Goal: Task Accomplishment & Management: Manage account settings

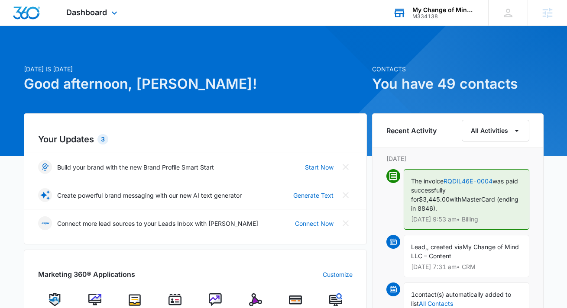
click at [441, 2] on div "My Change of Mind LLC M334138 Your Accounts View All" at bounding box center [434, 13] width 108 height 26
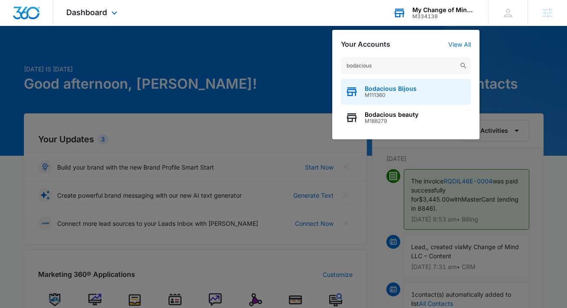
type input "bodacious"
click at [374, 88] on span "Bodacious Bijous" at bounding box center [391, 88] width 52 height 7
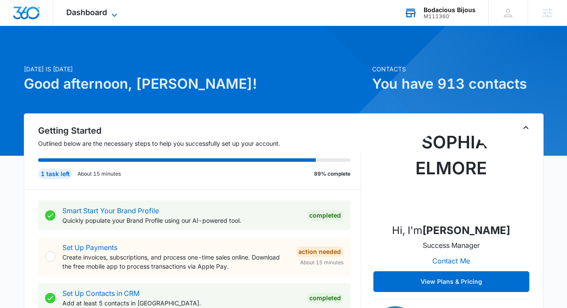
click at [98, 11] on span "Dashboard" at bounding box center [86, 12] width 41 height 9
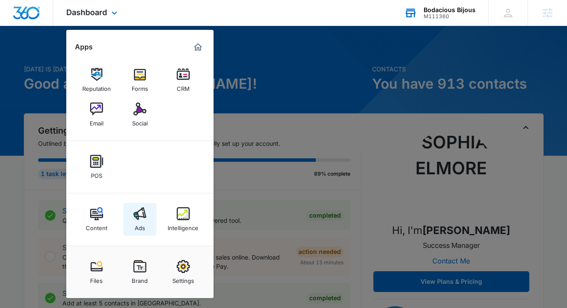
click at [139, 220] on img at bounding box center [139, 213] width 13 height 13
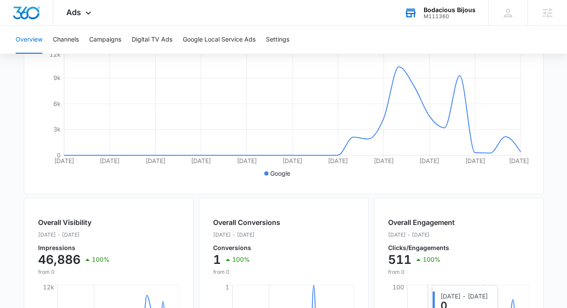
scroll to position [173, 0]
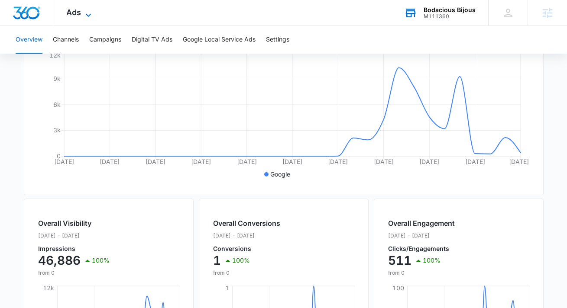
click at [78, 16] on span "Ads" at bounding box center [73, 12] width 15 height 9
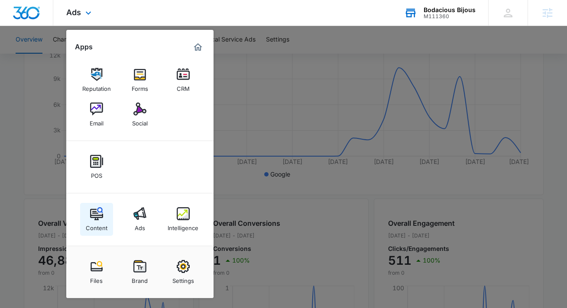
click at [94, 213] on img at bounding box center [96, 213] width 13 height 13
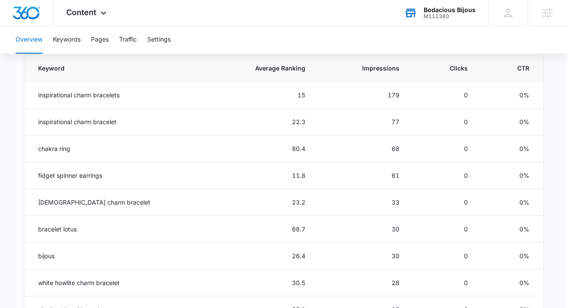
scroll to position [396, 0]
drag, startPoint x: 135, startPoint y: 100, endPoint x: 31, endPoint y: 96, distance: 104.0
click at [31, 96] on td "inspirational charm bracelets" at bounding box center [114, 94] width 181 height 27
drag, startPoint x: 115, startPoint y: 176, endPoint x: 35, endPoint y: 175, distance: 80.1
click at [35, 175] on td "fidget spinner earrings" at bounding box center [114, 175] width 181 height 27
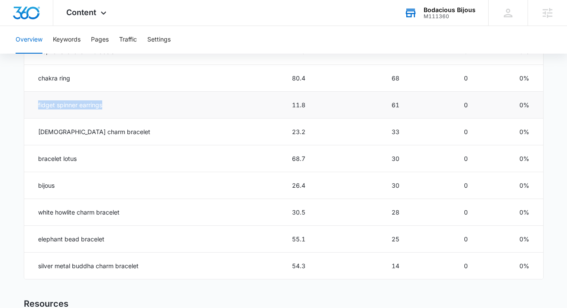
scroll to position [468, 0]
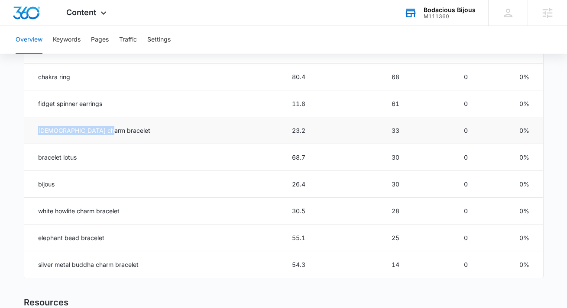
drag, startPoint x: 120, startPoint y: 129, endPoint x: 25, endPoint y: 129, distance: 95.7
click at [25, 129] on td "[DEMOGRAPHIC_DATA] charm bracelet" at bounding box center [114, 130] width 181 height 27
drag, startPoint x: 58, startPoint y: 186, endPoint x: 23, endPoint y: 186, distance: 35.1
click at [24, 186] on td "bijous" at bounding box center [114, 184] width 181 height 27
click at [23, 186] on main "Overview Overall Organic Performance (Last 30 Days) Compared to: [DATE] - [DATE…" at bounding box center [283, 33] width 567 height 839
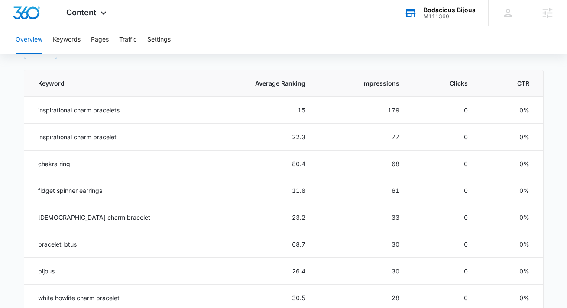
scroll to position [379, 0]
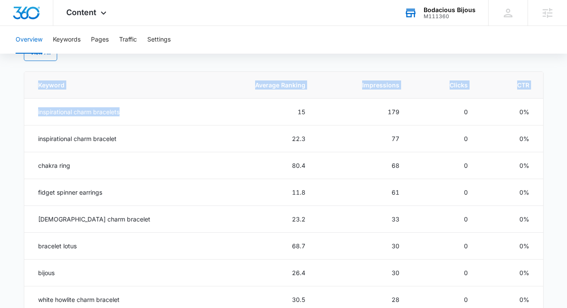
drag, startPoint x: 139, startPoint y: 110, endPoint x: 22, endPoint y: 103, distance: 117.2
click at [22, 103] on main "Overview Overall Organic Performance (Last 30 Days) Compared to: [DATE] - [DATE…" at bounding box center [283, 121] width 567 height 839
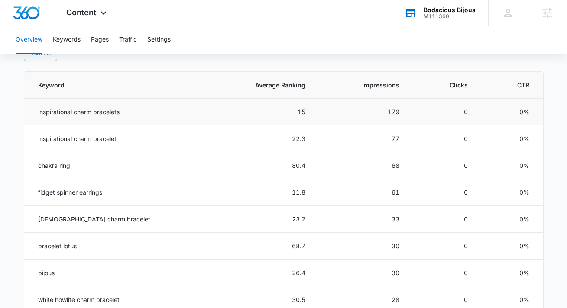
click at [82, 118] on td "inspirational charm bracelets" at bounding box center [114, 112] width 181 height 27
click at [82, 115] on td "inspirational charm bracelets" at bounding box center [114, 112] width 181 height 27
drag, startPoint x: 413, startPoint y: 112, endPoint x: 353, endPoint y: 114, distance: 59.4
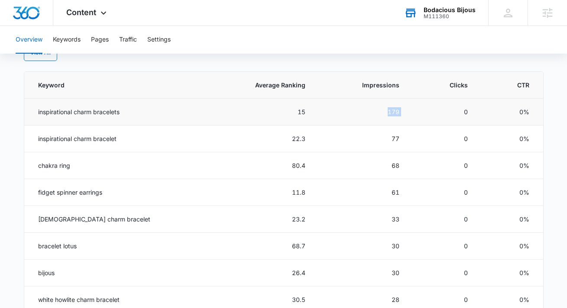
click at [353, 114] on tr "inspirational charm bracelets 15 179 0 0%" at bounding box center [283, 112] width 519 height 27
drag, startPoint x: 327, startPoint y: 112, endPoint x: 237, endPoint y: 113, distance: 90.1
click at [237, 113] on tr "inspirational charm bracelets 15 179 0 0%" at bounding box center [283, 112] width 519 height 27
click at [237, 113] on td "15" at bounding box center [260, 112] width 111 height 27
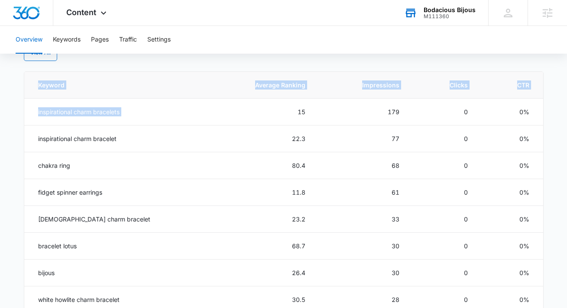
drag, startPoint x: 236, startPoint y: 114, endPoint x: 19, endPoint y: 114, distance: 217.9
click at [19, 114] on main "Overview Overall Organic Performance (Last 30 Days) Compared to: [DATE] - [DATE…" at bounding box center [283, 121] width 567 height 839
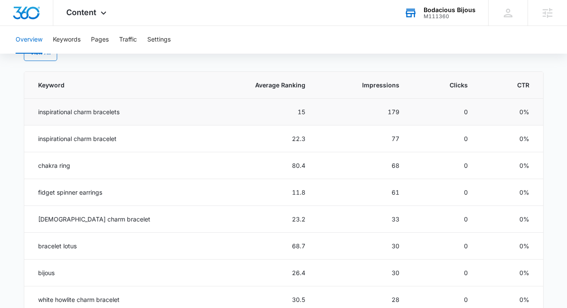
click at [88, 112] on td "inspirational charm bracelets" at bounding box center [114, 112] width 181 height 27
click at [102, 11] on icon at bounding box center [103, 15] width 10 height 10
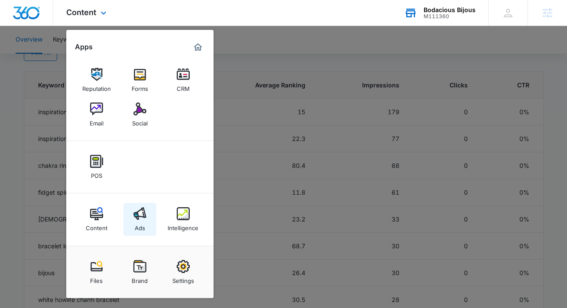
click at [139, 226] on div "Ads" at bounding box center [140, 225] width 10 height 11
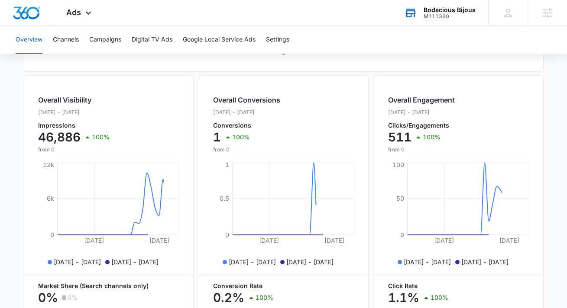
scroll to position [355, 0]
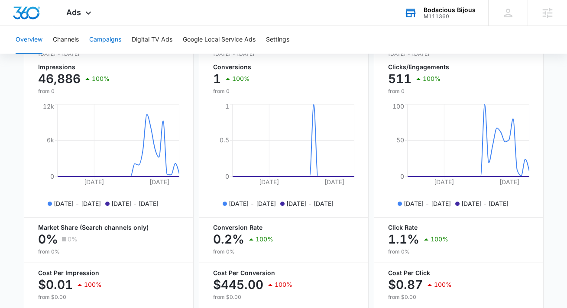
click at [113, 42] on button "Campaigns" at bounding box center [105, 40] width 32 height 28
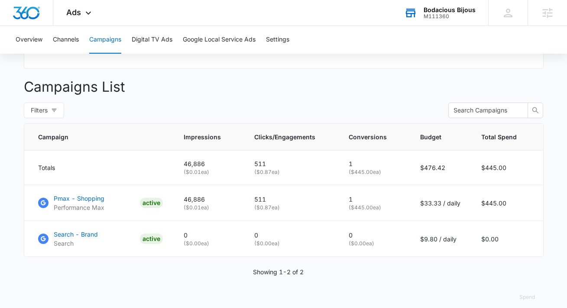
scroll to position [309, 0]
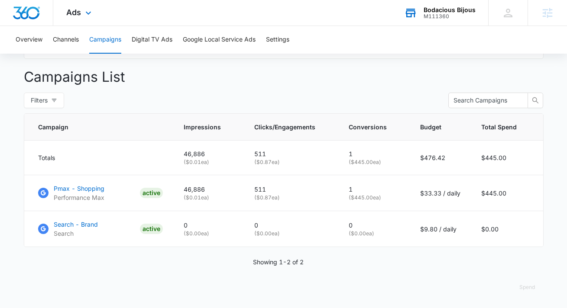
click at [84, 6] on div "Ads Apps Reputation Forms CRM Email Social POS Content Ads Intelligence Files B…" at bounding box center [79, 13] width 53 height 26
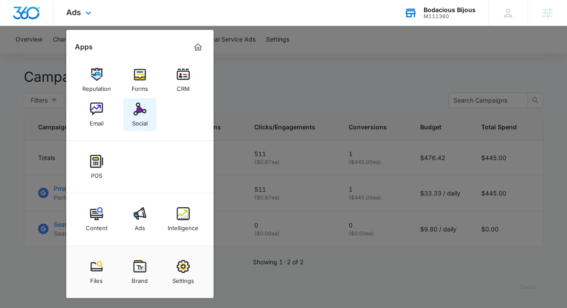
click at [146, 110] on img at bounding box center [139, 109] width 13 height 13
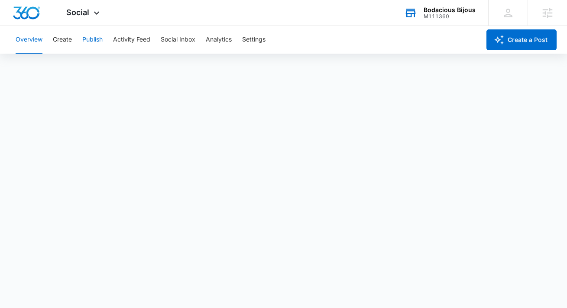
click at [84, 39] on button "Publish" at bounding box center [92, 40] width 20 height 28
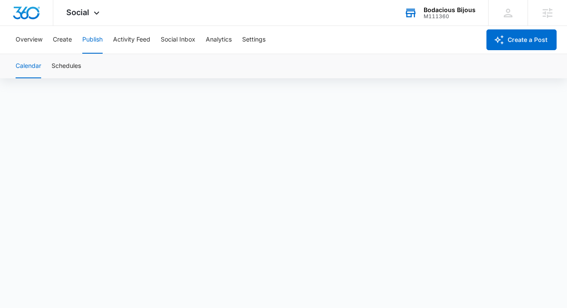
click at [136, 68] on div "Calendar Schedules" at bounding box center [283, 66] width 546 height 24
click at [216, 43] on button "Analytics" at bounding box center [219, 40] width 26 height 28
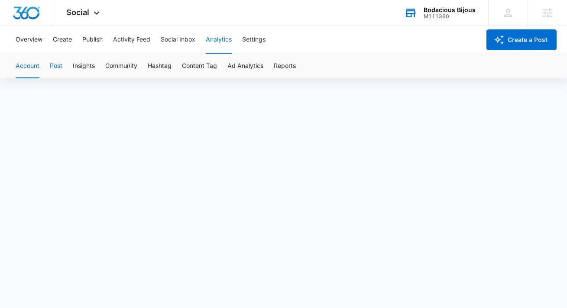
click at [62, 69] on button "Post" at bounding box center [56, 66] width 13 height 24
click at [96, 35] on button "Publish" at bounding box center [92, 40] width 20 height 28
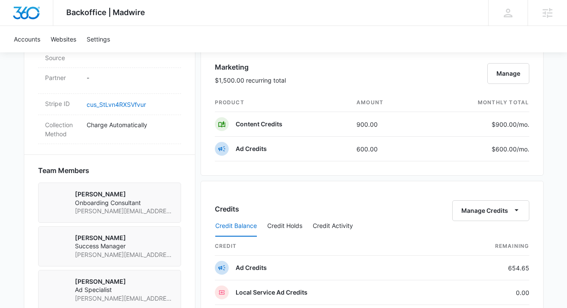
scroll to position [488, 0]
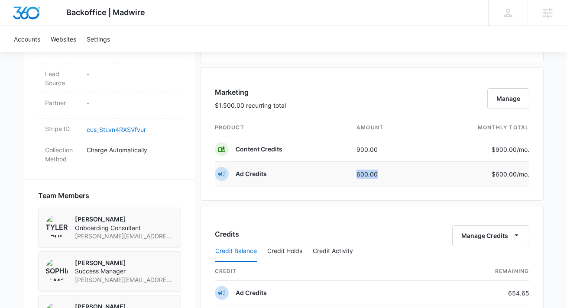
drag, startPoint x: 350, startPoint y: 171, endPoint x: 397, endPoint y: 169, distance: 47.2
click at [397, 170] on td "600.00" at bounding box center [387, 174] width 74 height 25
drag, startPoint x: 392, startPoint y: 149, endPoint x: 336, endPoint y: 146, distance: 56.8
click at [336, 146] on tr "Content Credits 900.00 $900.00 /mo." at bounding box center [372, 149] width 314 height 25
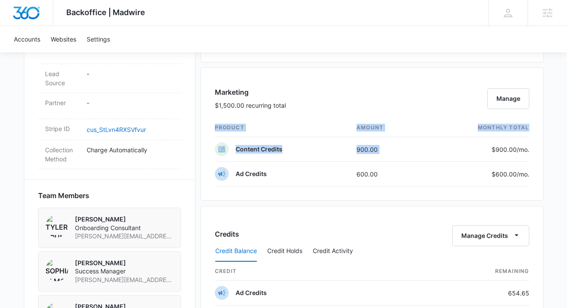
drag, startPoint x: 484, startPoint y: 149, endPoint x: 546, endPoint y: 148, distance: 61.5
click at [546, 148] on div "Backoffice | Madwire Apps Settings SE Sophia Elmore sophia.elmore@madwire.com M…" at bounding box center [283, 89] width 567 height 1154
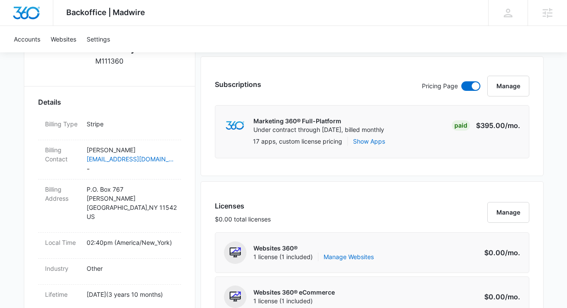
scroll to position [0, 0]
